Goal: Task Accomplishment & Management: Use online tool/utility

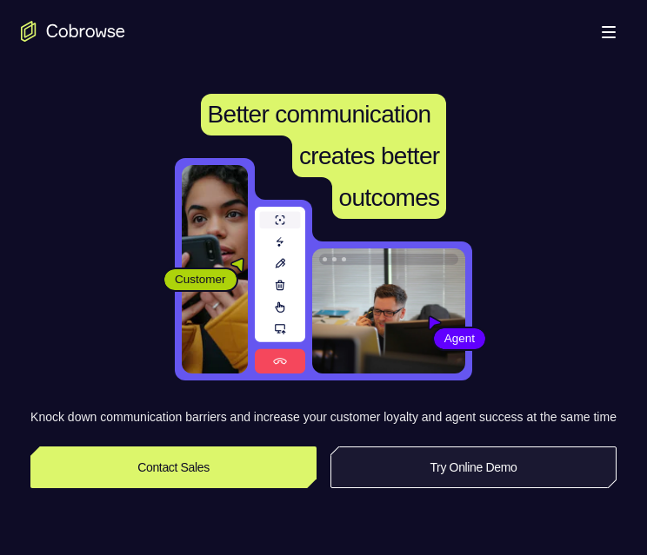
click at [490, 488] on link "Try Online Demo" at bounding box center [473, 468] width 286 height 42
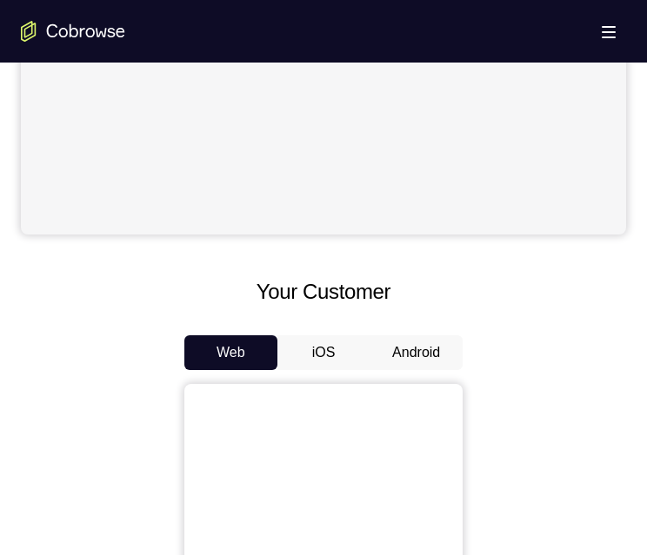
scroll to position [695, 0]
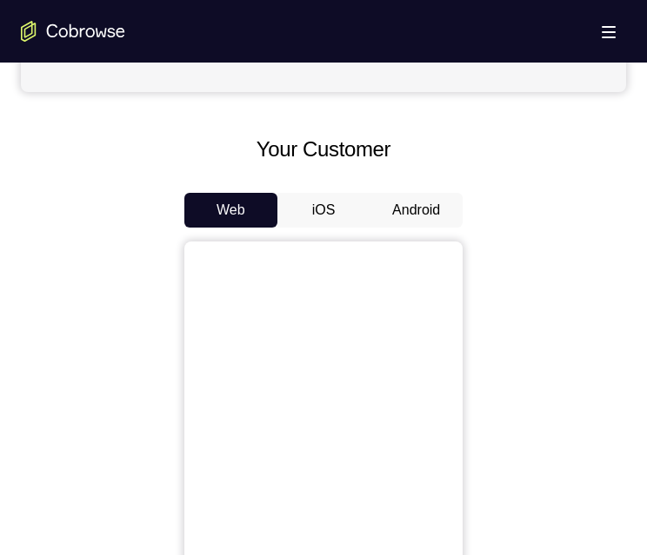
click at [379, 205] on button "Android" at bounding box center [415, 210] width 93 height 35
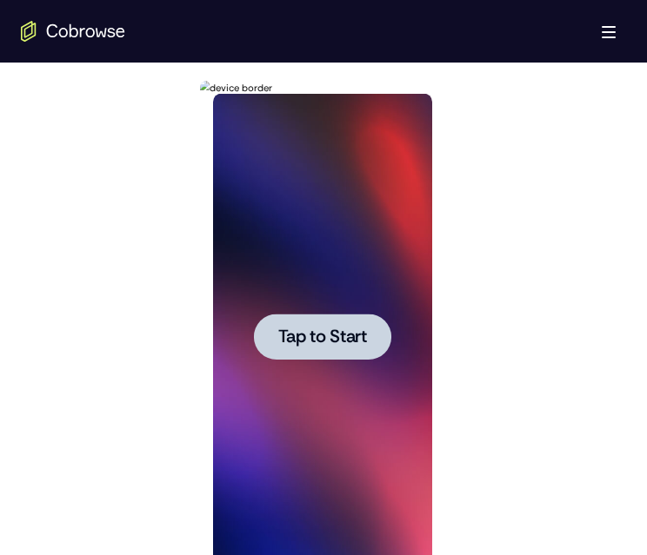
scroll to position [956, 0]
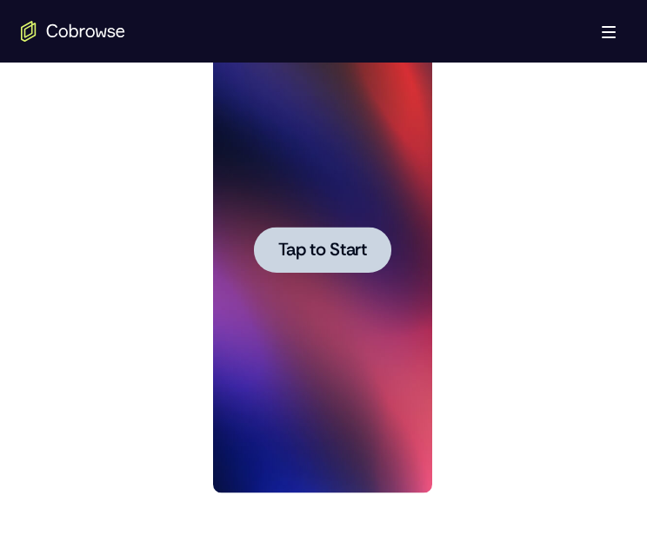
click at [342, 247] on span "Tap to Start" at bounding box center [321, 250] width 89 height 17
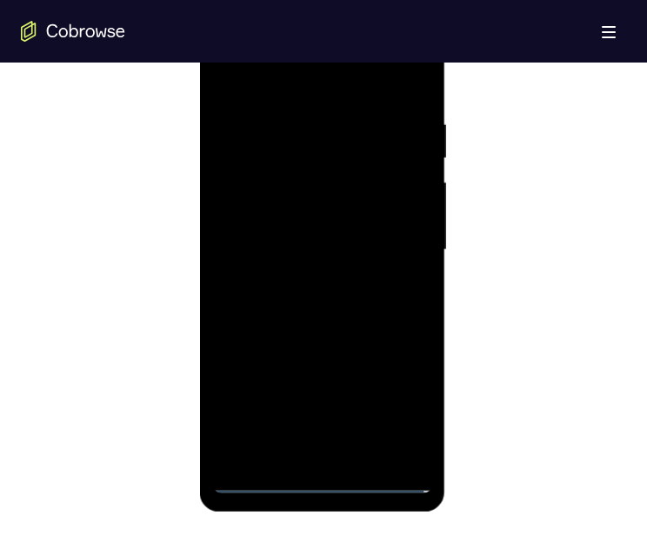
click at [328, 475] on div at bounding box center [321, 250] width 219 height 487
click at [321, 478] on div at bounding box center [321, 250] width 219 height 487
click at [400, 390] on div at bounding box center [321, 250] width 219 height 487
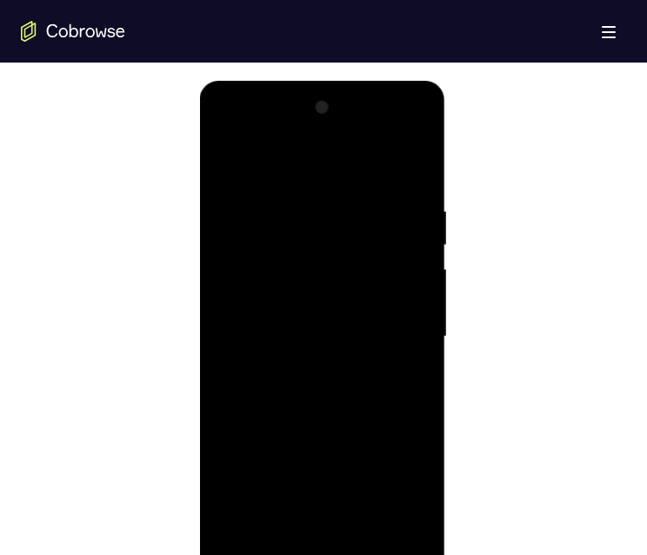
click at [305, 167] on div at bounding box center [321, 337] width 219 height 487
click at [397, 327] on div at bounding box center [321, 337] width 219 height 487
click at [303, 371] on div at bounding box center [321, 337] width 219 height 487
click at [282, 312] on div at bounding box center [321, 337] width 219 height 487
click at [282, 301] on div at bounding box center [321, 337] width 219 height 487
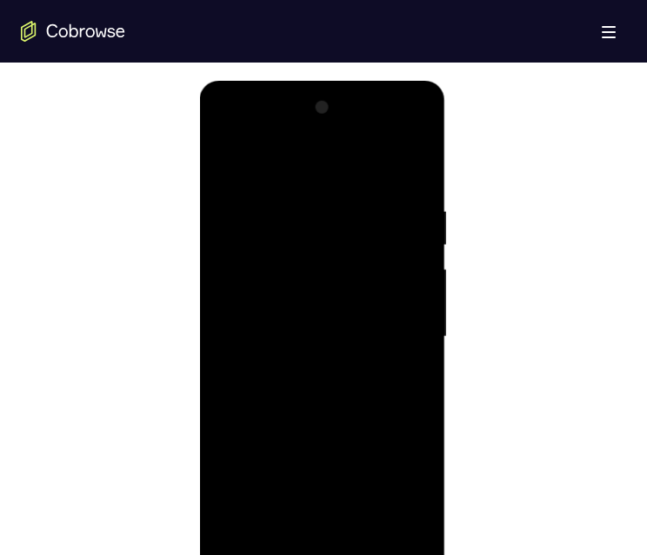
click at [316, 337] on div at bounding box center [321, 337] width 219 height 487
click at [307, 400] on div at bounding box center [321, 337] width 219 height 487
click at [309, 384] on div at bounding box center [321, 337] width 219 height 487
click at [414, 185] on div at bounding box center [321, 337] width 219 height 487
drag, startPoint x: 418, startPoint y: 418, endPoint x: 647, endPoint y: 478, distance: 236.3
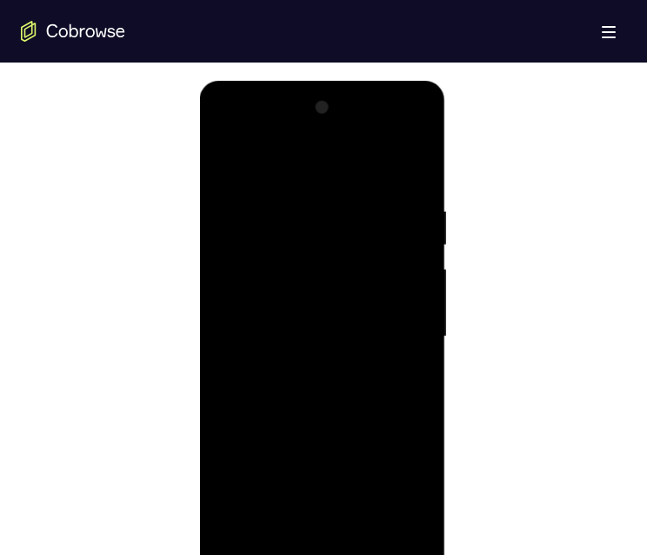
click at [418, 418] on div at bounding box center [321, 337] width 219 height 487
click at [419, 413] on div at bounding box center [321, 337] width 219 height 487
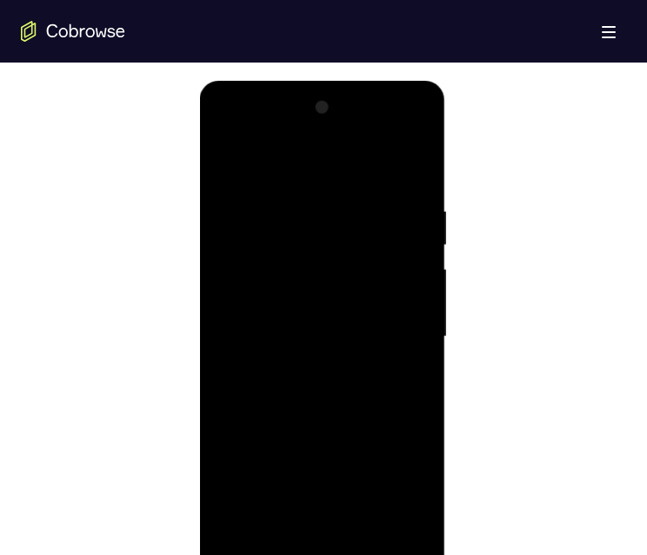
click at [419, 413] on div at bounding box center [321, 337] width 219 height 487
click at [296, 209] on div at bounding box center [321, 337] width 219 height 487
click at [348, 319] on div at bounding box center [321, 337] width 219 height 487
click at [409, 316] on div at bounding box center [321, 337] width 219 height 487
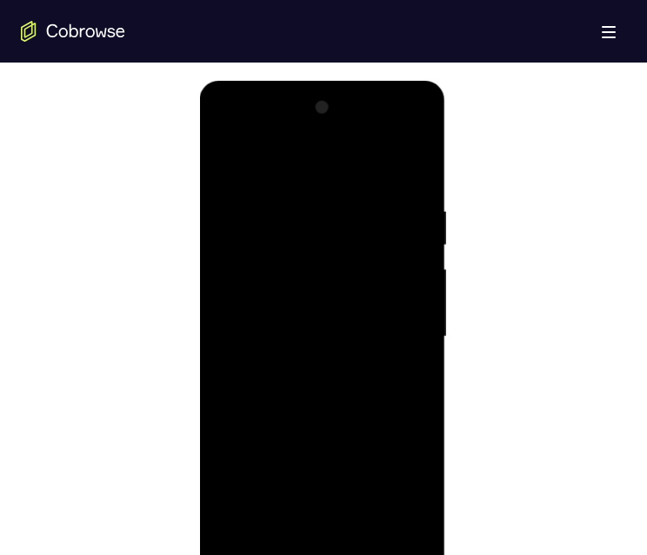
click at [409, 316] on div at bounding box center [321, 337] width 219 height 487
click at [408, 344] on div at bounding box center [321, 337] width 219 height 487
click at [410, 342] on div at bounding box center [321, 337] width 219 height 487
click at [418, 335] on div at bounding box center [321, 337] width 219 height 487
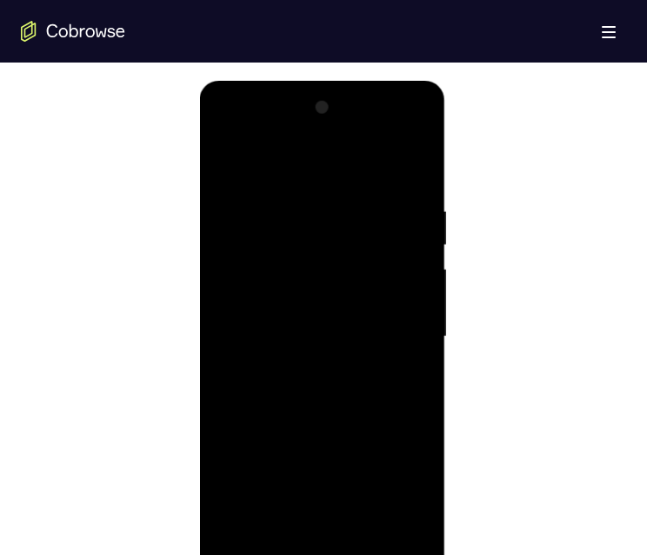
click at [393, 341] on div at bounding box center [321, 337] width 219 height 487
drag, startPoint x: 409, startPoint y: 338, endPoint x: 647, endPoint y: 410, distance: 248.0
click at [409, 338] on div at bounding box center [321, 337] width 219 height 487
drag, startPoint x: 647, startPoint y: 410, endPoint x: 240, endPoint y: 363, distance: 409.5
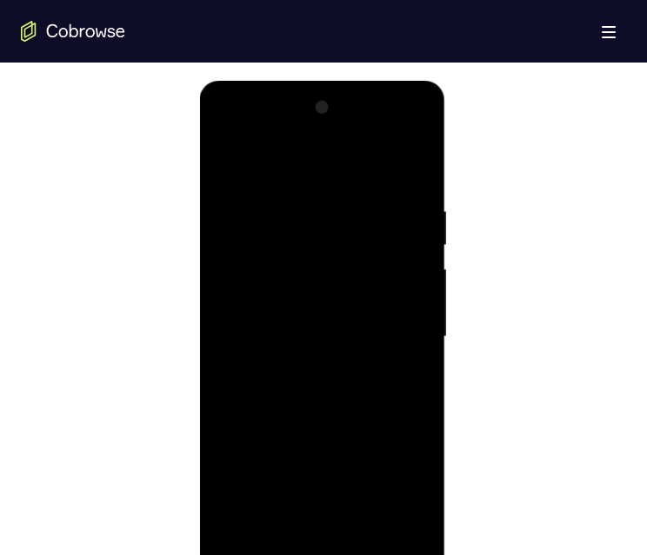
click at [240, 363] on div at bounding box center [321, 337] width 219 height 487
drag, startPoint x: 406, startPoint y: 355, endPoint x: 257, endPoint y: 363, distance: 148.9
click at [256, 362] on div at bounding box center [321, 337] width 219 height 487
click at [411, 325] on div at bounding box center [321, 337] width 219 height 487
click at [413, 319] on div at bounding box center [321, 337] width 219 height 487
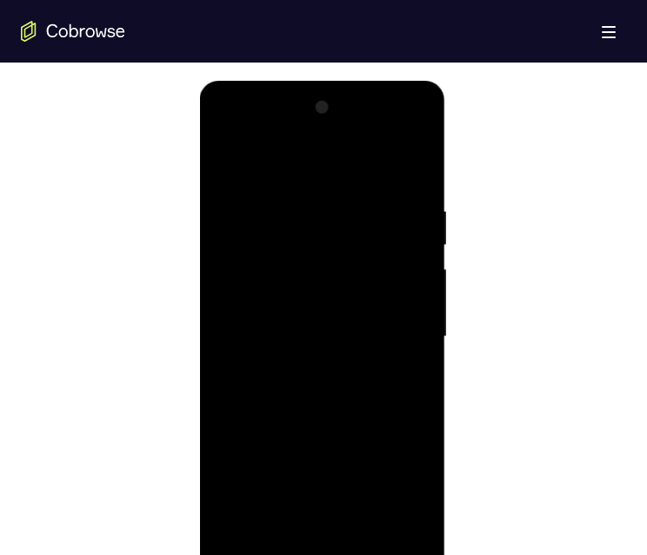
click at [415, 318] on div at bounding box center [321, 337] width 219 height 487
click at [415, 316] on div at bounding box center [321, 337] width 219 height 487
click at [413, 320] on div at bounding box center [321, 337] width 219 height 487
click at [422, 302] on div at bounding box center [321, 337] width 219 height 487
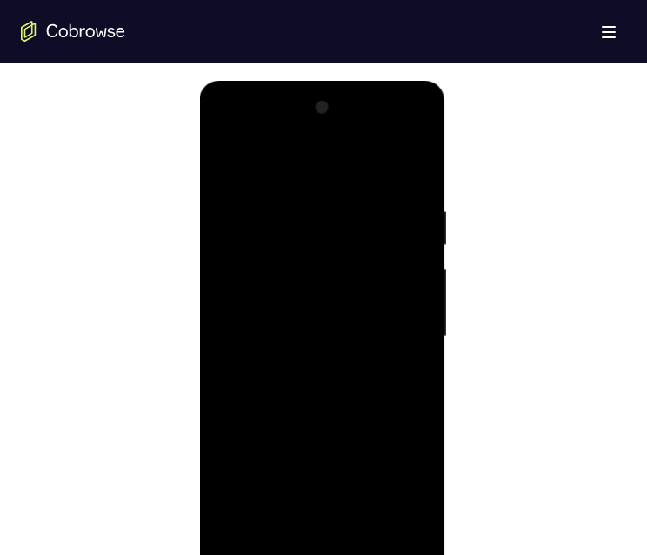
click at [405, 316] on div at bounding box center [321, 337] width 219 height 487
drag, startPoint x: 405, startPoint y: 316, endPoint x: 244, endPoint y: 341, distance: 162.8
click at [244, 341] on div at bounding box center [321, 337] width 219 height 487
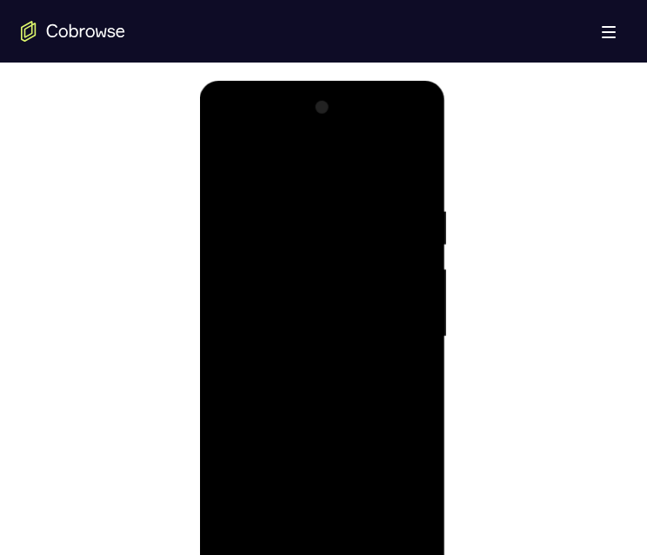
drag, startPoint x: 396, startPoint y: 337, endPoint x: 275, endPoint y: 345, distance: 121.9
click at [275, 345] on div at bounding box center [321, 337] width 219 height 487
click at [415, 361] on div at bounding box center [321, 337] width 219 height 487
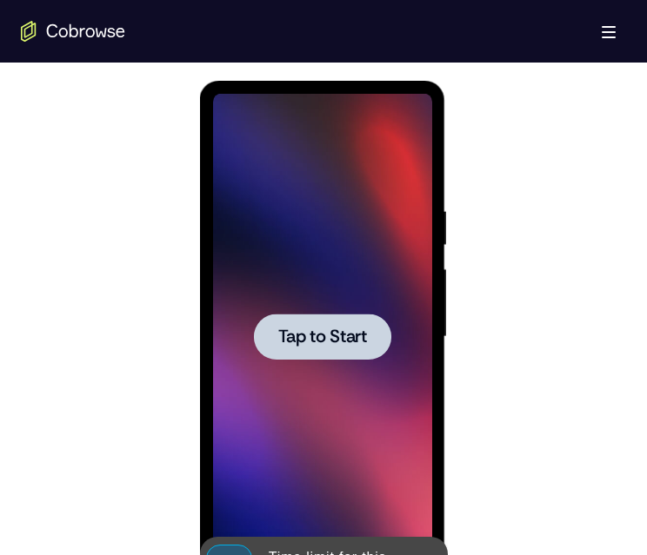
click at [338, 332] on span "Tap to Start" at bounding box center [321, 337] width 89 height 17
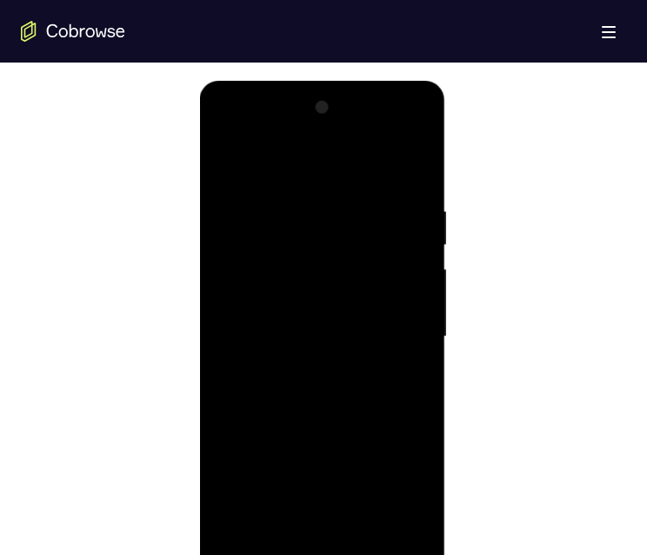
scroll to position [1217, 0]
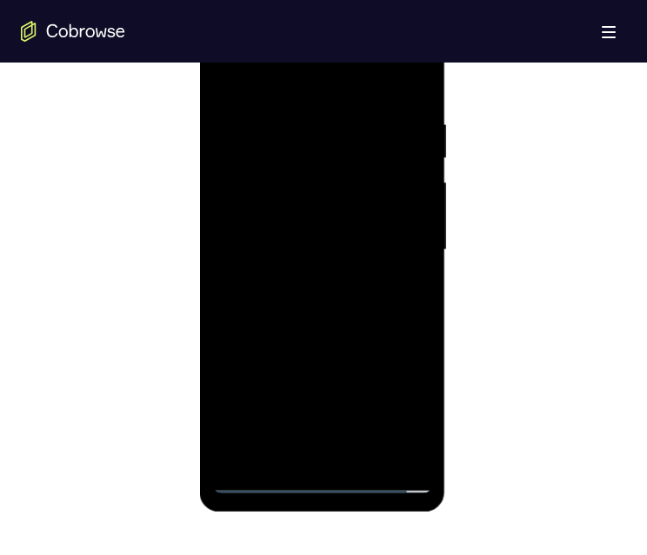
click at [316, 483] on div at bounding box center [321, 250] width 219 height 487
click at [401, 401] on div at bounding box center [321, 250] width 219 height 487
click at [316, 83] on div at bounding box center [321, 250] width 219 height 487
click at [402, 230] on div at bounding box center [321, 250] width 219 height 487
click at [301, 275] on div at bounding box center [321, 250] width 219 height 487
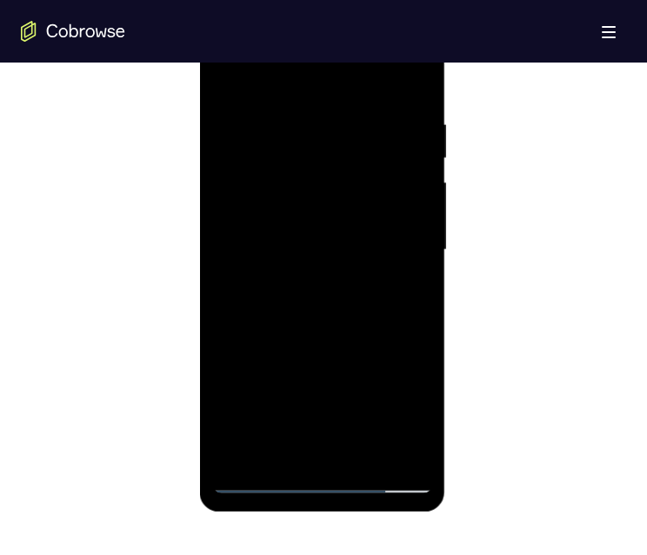
click at [289, 233] on div at bounding box center [321, 250] width 219 height 487
click at [316, 209] on div at bounding box center [321, 250] width 219 height 487
click at [272, 242] on div at bounding box center [321, 250] width 219 height 487
click at [322, 311] on div at bounding box center [321, 250] width 219 height 487
click at [326, 314] on div at bounding box center [321, 250] width 219 height 487
